Goal: Information Seeking & Learning: Learn about a topic

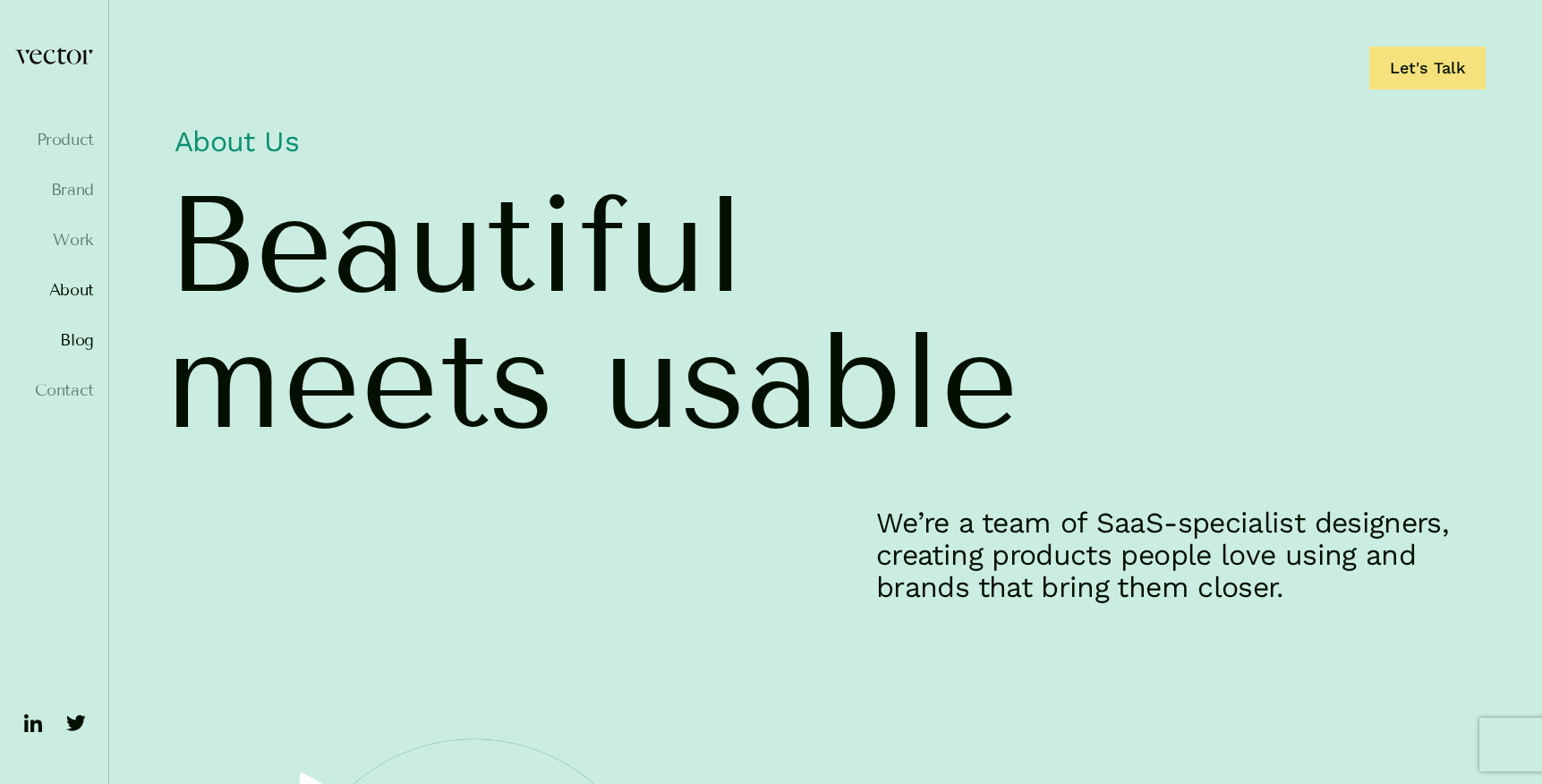
click at [91, 334] on link "Blog" at bounding box center [55, 340] width 80 height 18
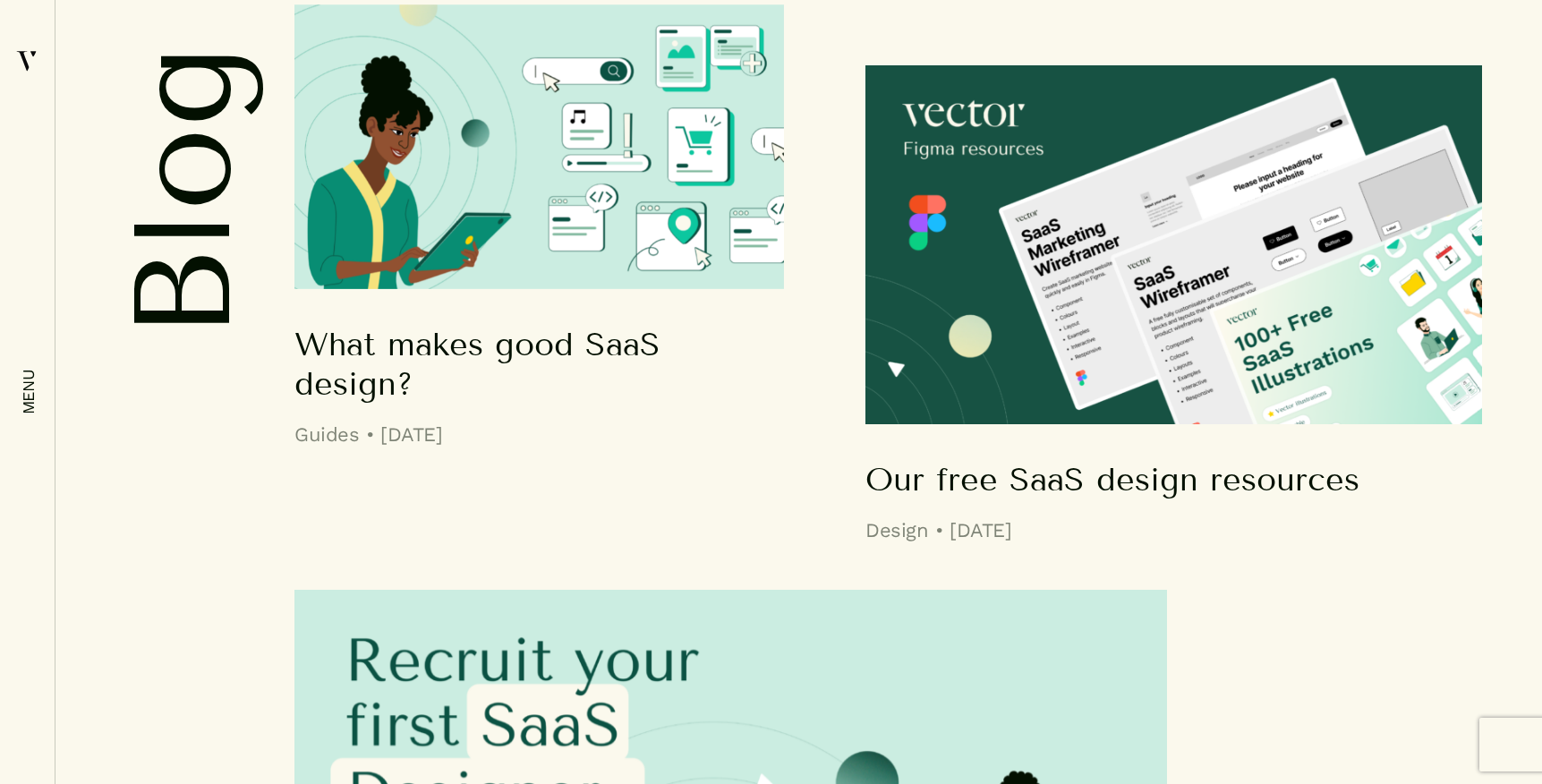
scroll to position [913, 0]
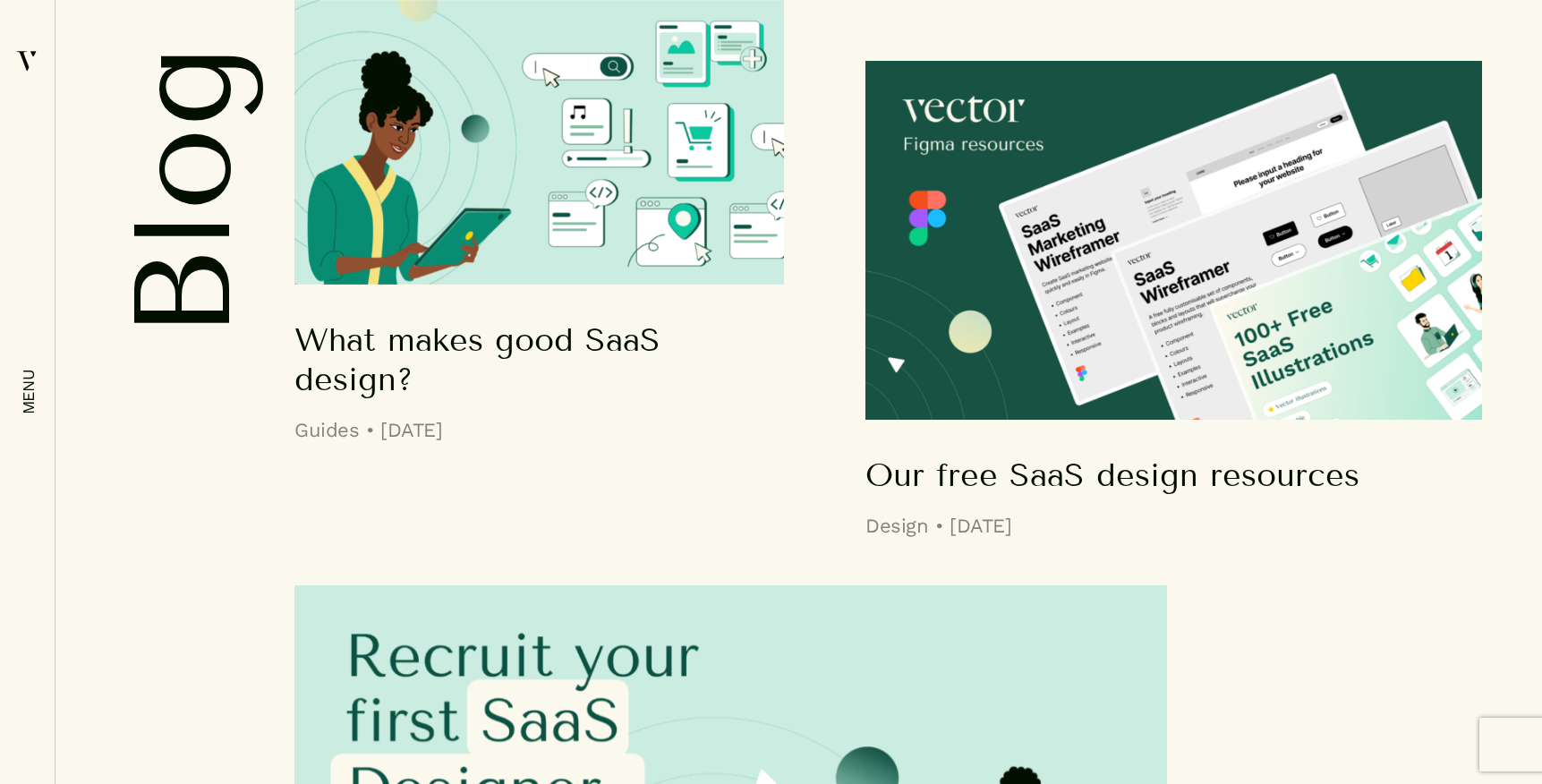
click at [417, 365] on div "Our free SaaS design resources Design • [DATE]" at bounding box center [889, 299] width 1188 height 478
click at [421, 337] on div "Our free SaaS design resources Design • [DATE]" at bounding box center [889, 299] width 1188 height 478
click at [378, 375] on div "Our free SaaS design resources Design • [DATE]" at bounding box center [889, 299] width 1188 height 478
click at [499, 231] on img at bounding box center [539, 142] width 490 height 285
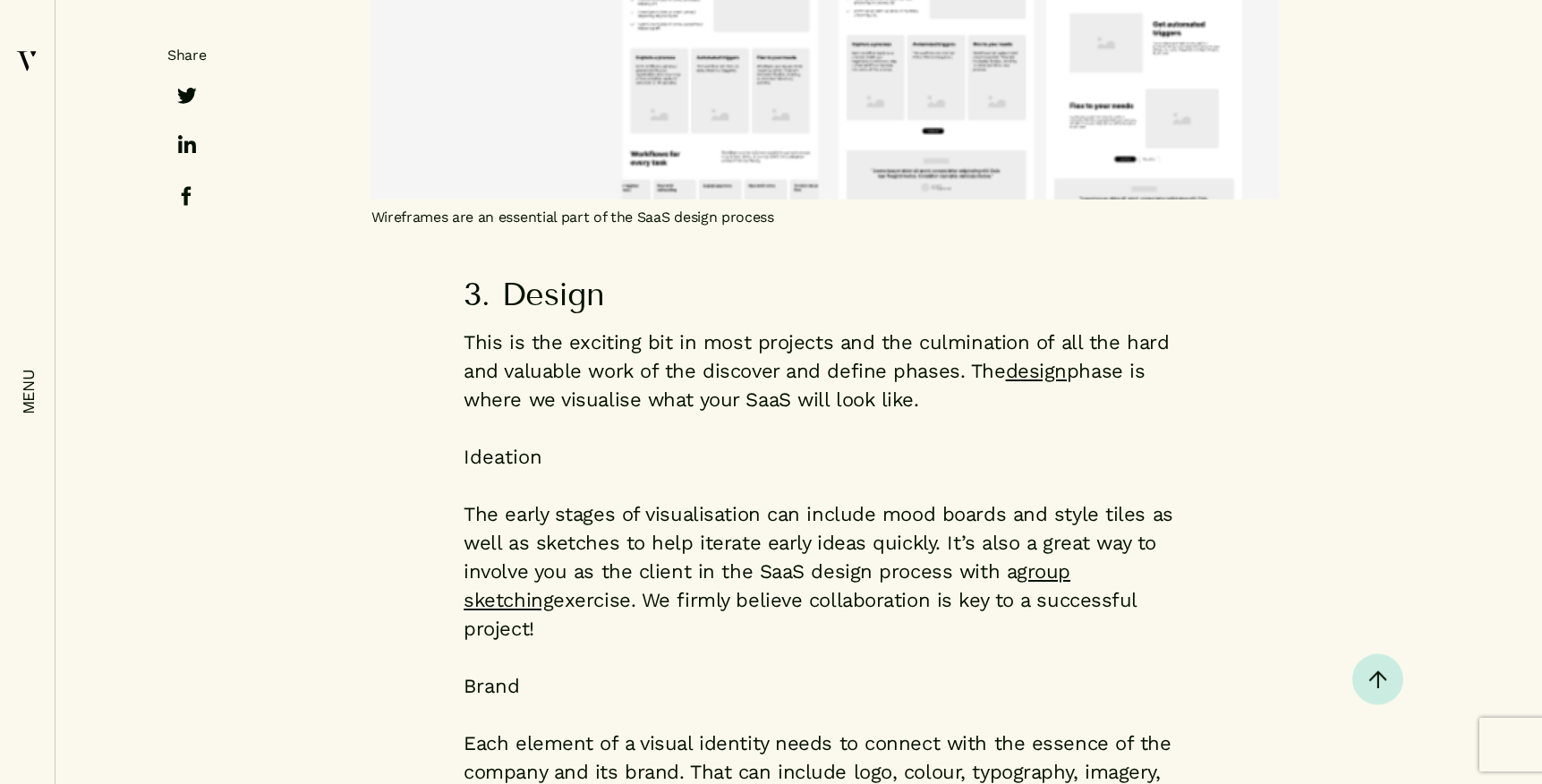
scroll to position [10037, 0]
